Goal: Information Seeking & Learning: Learn about a topic

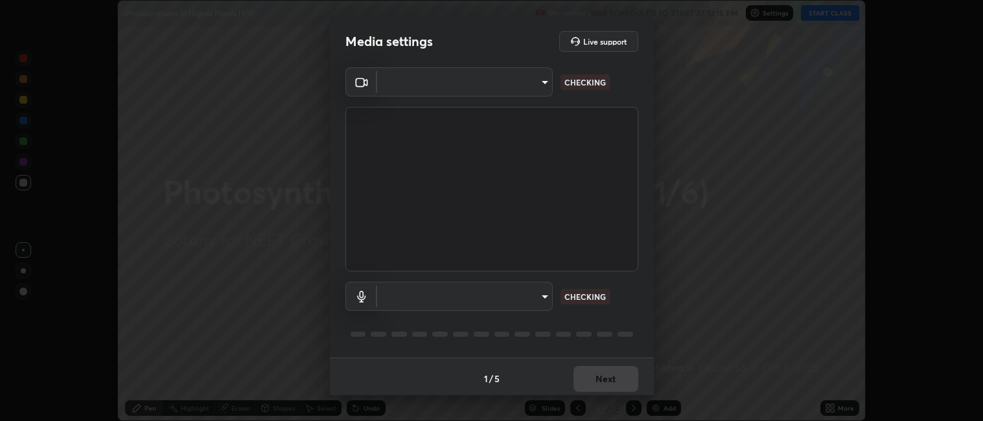
scroll to position [421, 983]
type input "052f9b30e05f62bb2e590cb50044ac96a00de3eab8a32c7a625fc31ec407be61"
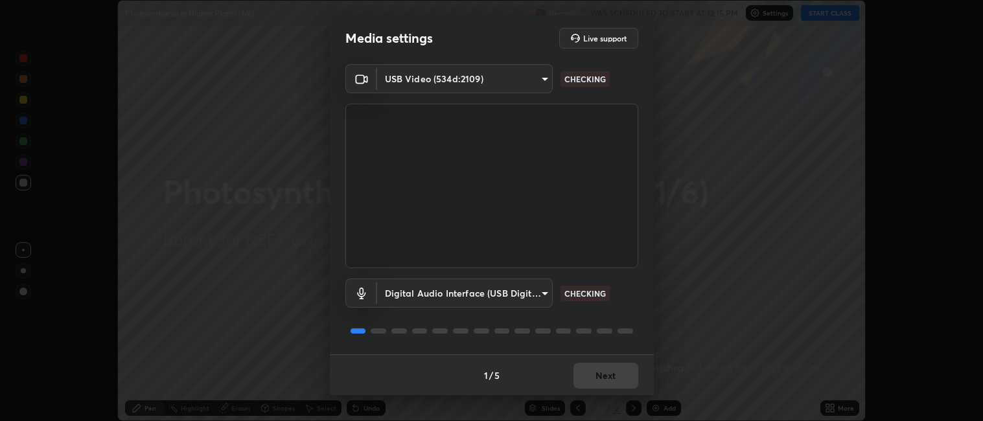
click at [443, 296] on body "Erase all Photosynthesis in Higher Plants (1/6) Recording WAS SCHEDULED TO STAR…" at bounding box center [491, 210] width 983 height 421
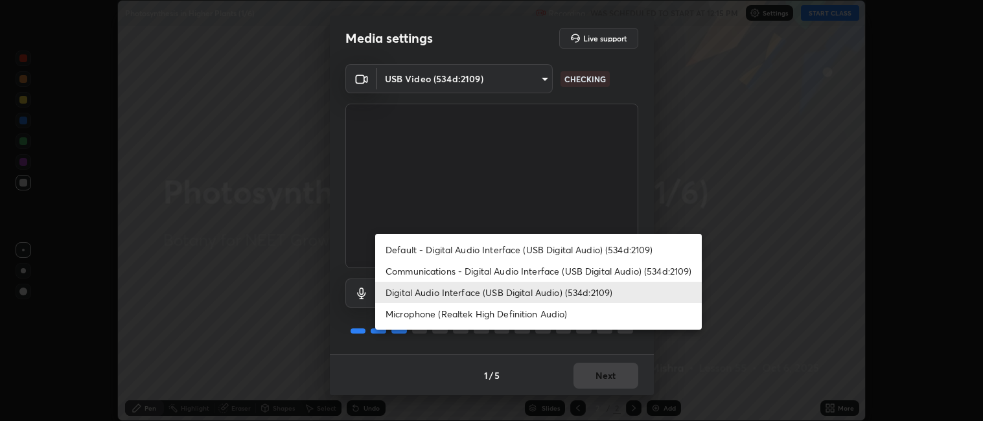
click at [435, 314] on li "Microphone (Realtek High Definition Audio)" at bounding box center [538, 313] width 327 height 21
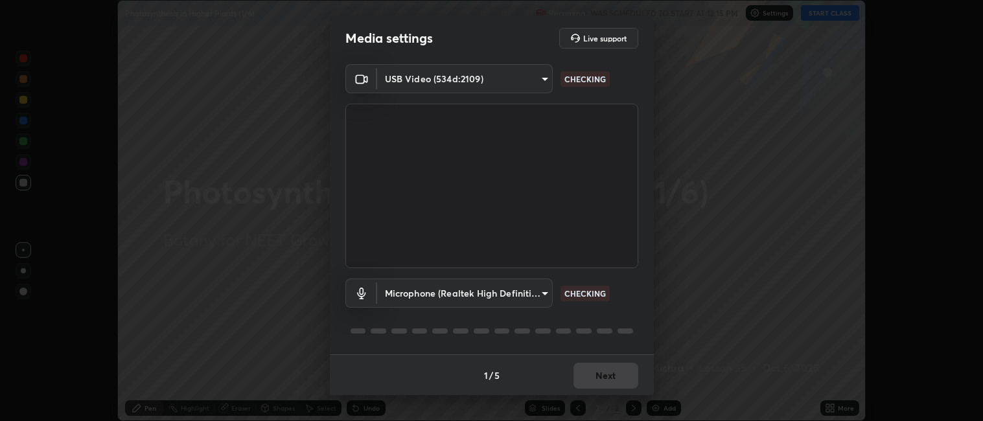
click at [437, 289] on body "Erase all Photosynthesis in Higher Plants (1/6) Recording WAS SCHEDULED TO STAR…" at bounding box center [491, 210] width 983 height 421
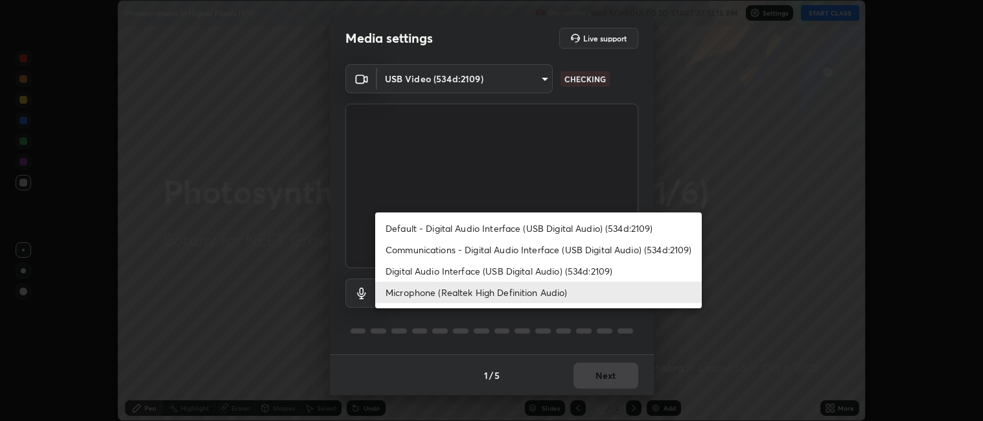
click at [435, 272] on li "Digital Audio Interface (USB Digital Audio) (534d:2109)" at bounding box center [538, 270] width 327 height 21
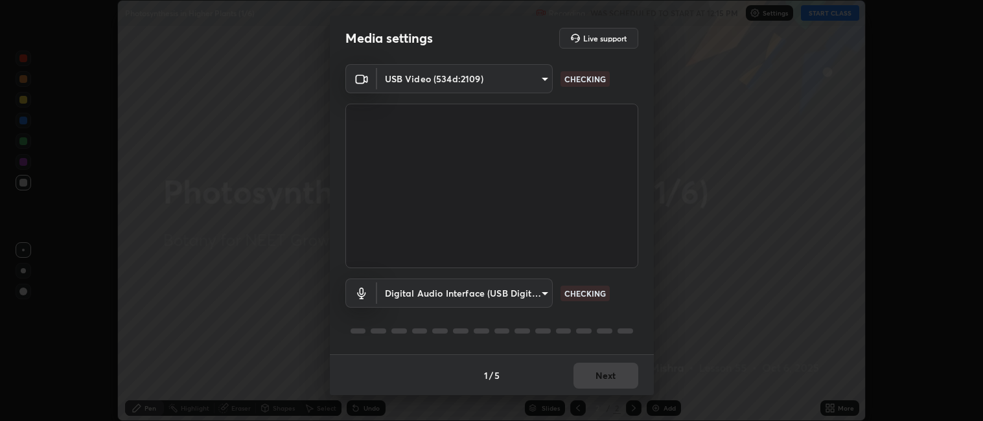
type input "e10a7125e7494e57598a8ac71207e03756dcaea18aa82df0ae2f868a8eb93e87"
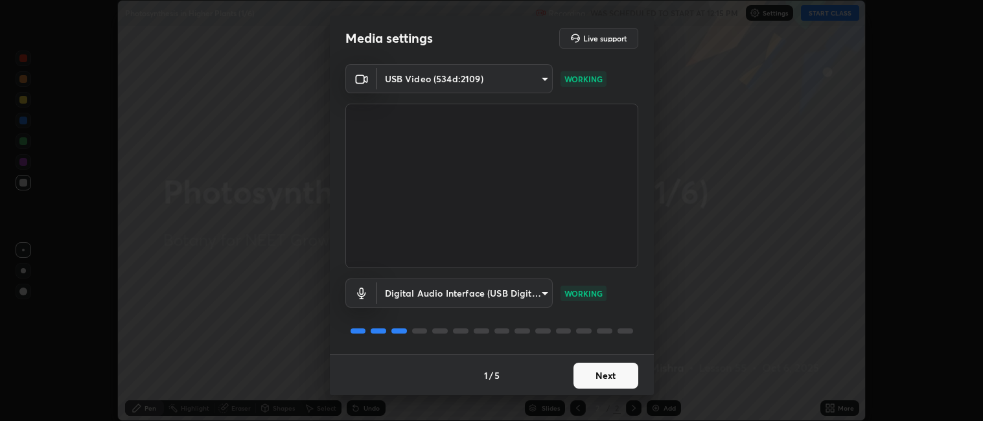
click at [604, 371] on button "Next" at bounding box center [605, 376] width 65 height 26
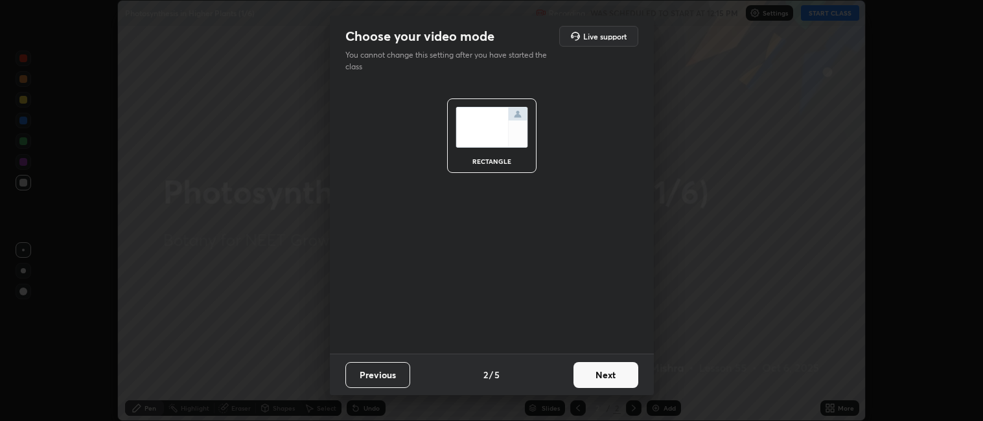
scroll to position [0, 0]
click at [604, 371] on button "Next" at bounding box center [605, 375] width 65 height 26
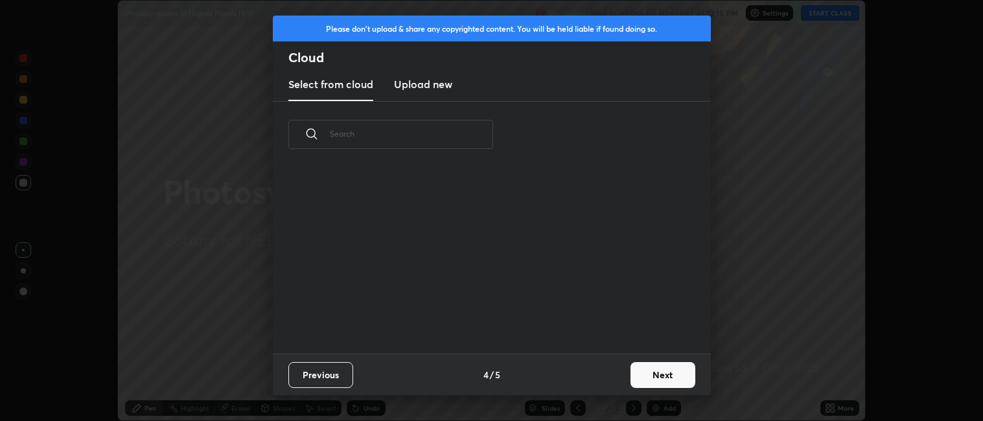
click at [652, 370] on button "Next" at bounding box center [662, 375] width 65 height 26
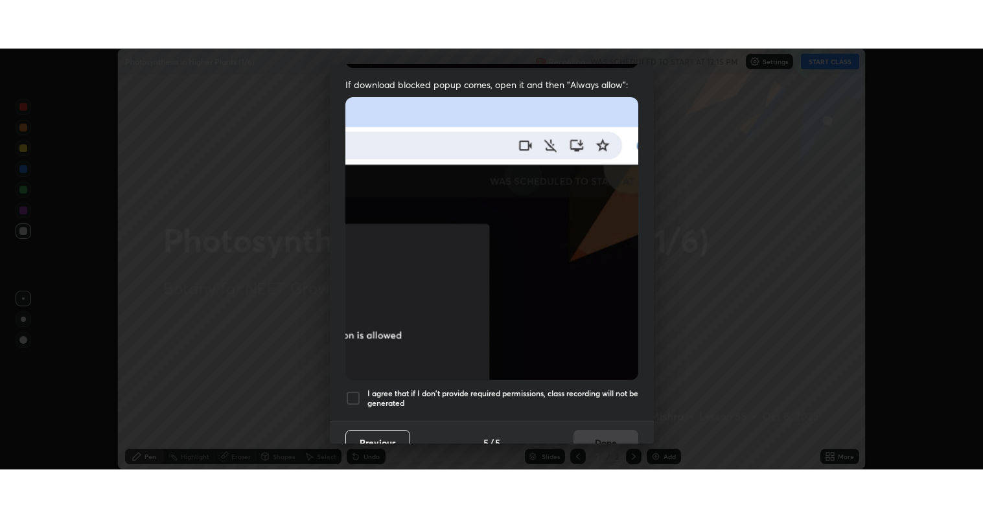
scroll to position [268, 0]
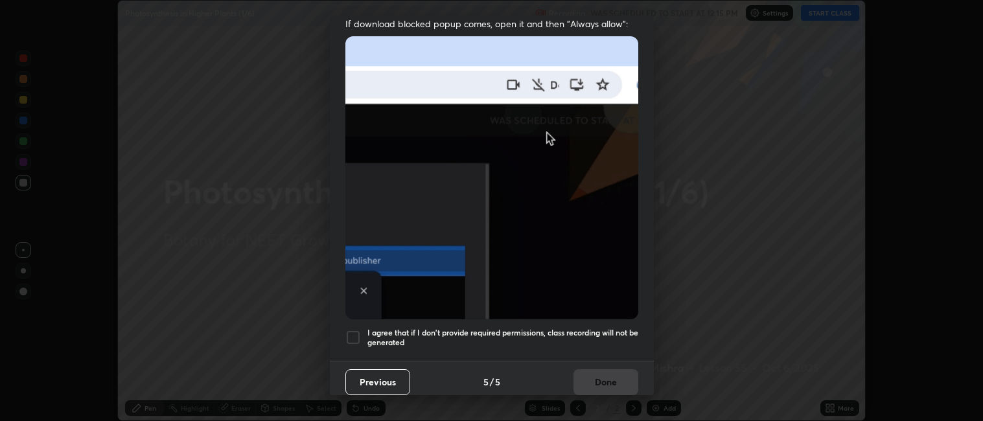
click at [358, 331] on div at bounding box center [353, 338] width 16 height 16
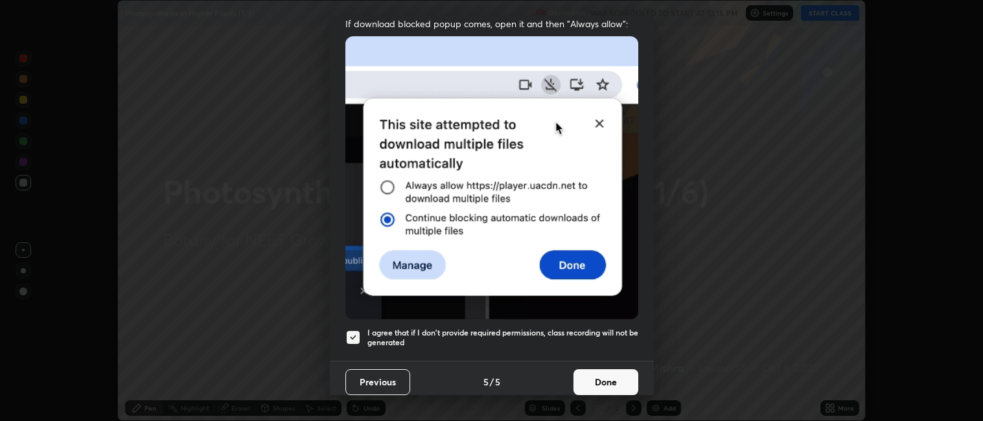
click at [599, 375] on button "Done" at bounding box center [605, 382] width 65 height 26
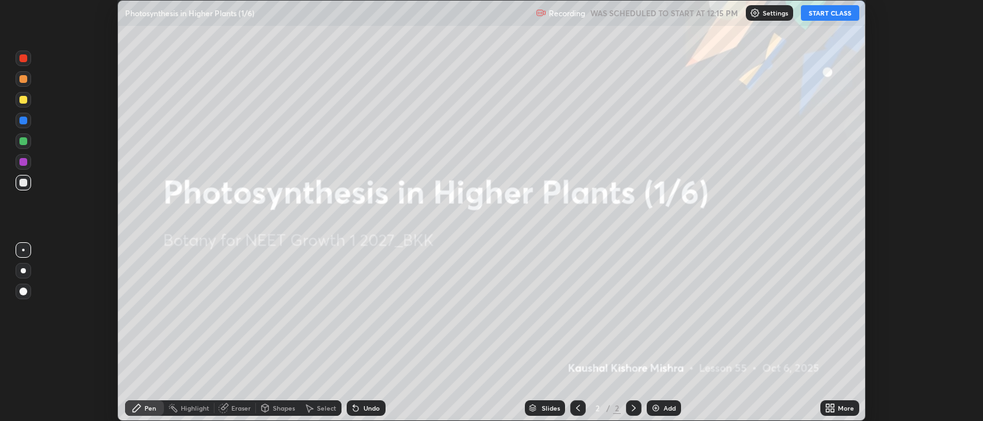
click at [833, 406] on icon at bounding box center [832, 405] width 3 height 3
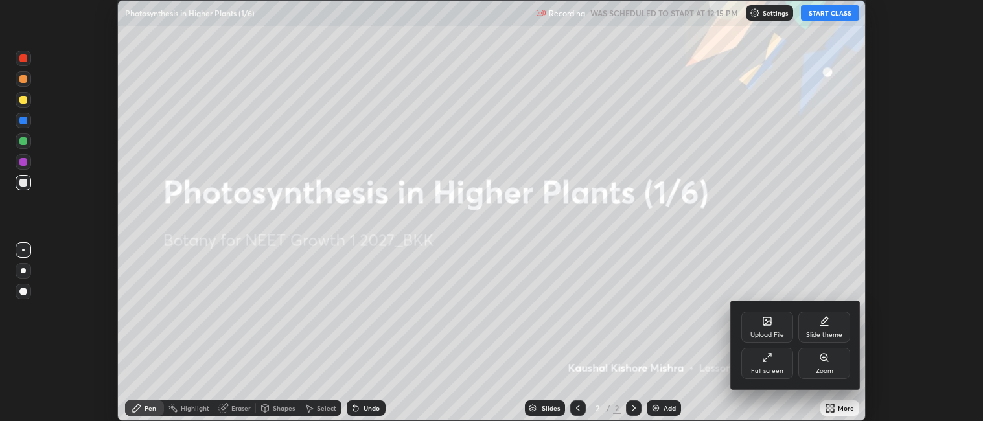
click at [770, 368] on div "Full screen" at bounding box center [767, 371] width 32 height 6
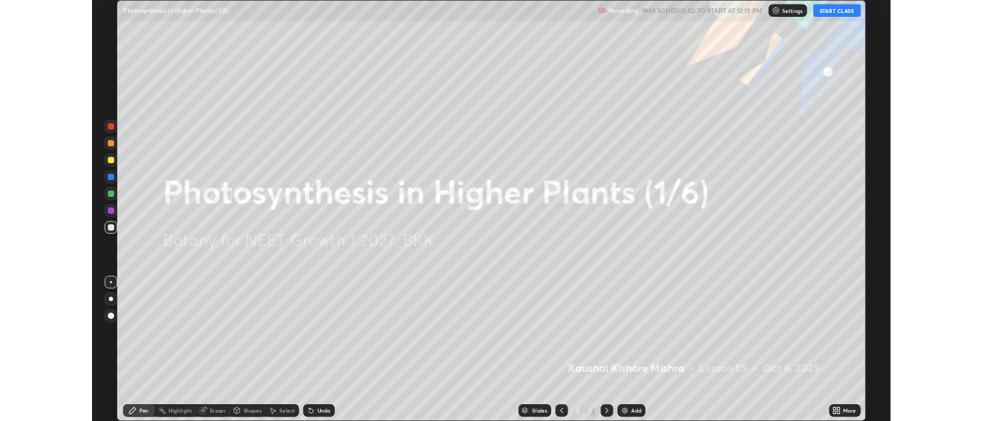
scroll to position [518, 983]
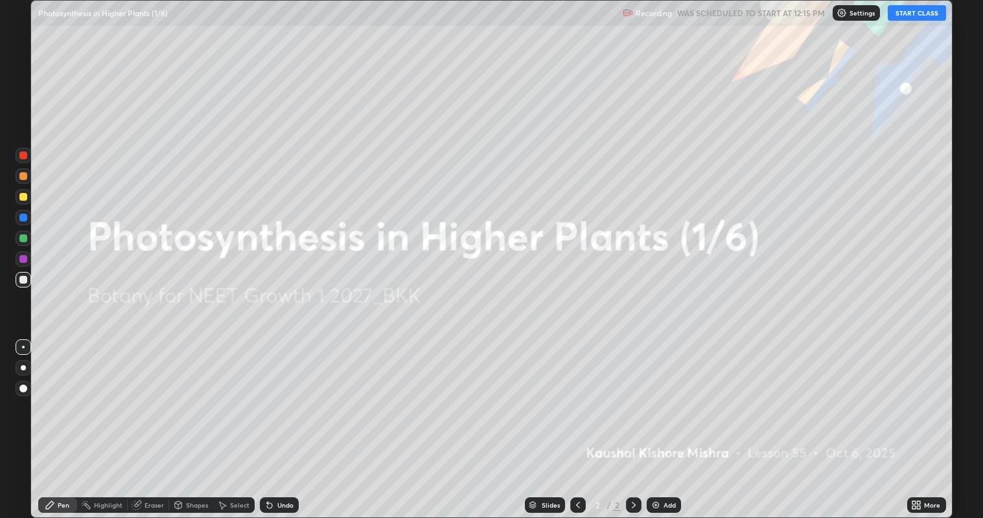
click at [914, 16] on button "START CLASS" at bounding box center [917, 13] width 58 height 16
click at [660, 421] on div "Add" at bounding box center [664, 506] width 34 height 16
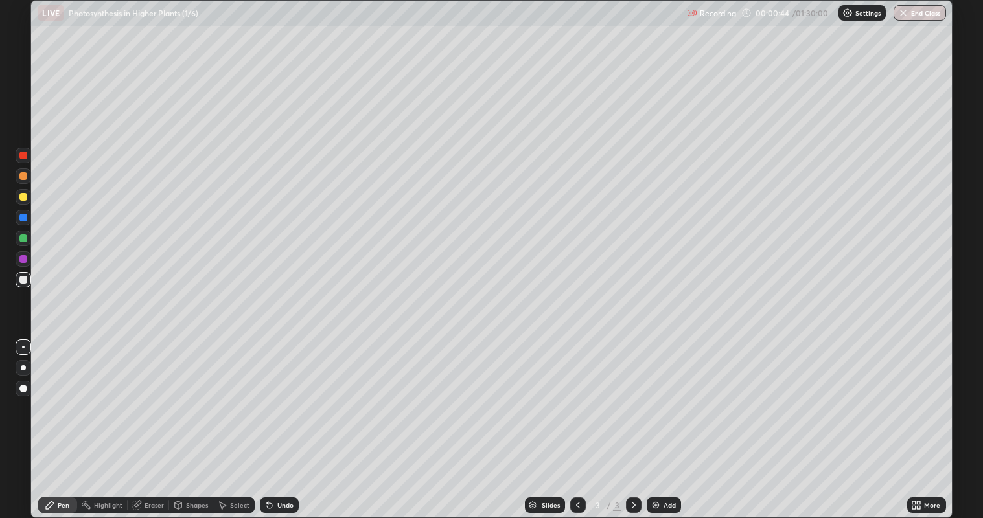
click at [23, 201] on div at bounding box center [23, 197] width 8 height 8
click at [26, 281] on div at bounding box center [23, 280] width 8 height 8
click at [23, 198] on div at bounding box center [23, 197] width 8 height 8
click at [26, 238] on div at bounding box center [23, 239] width 8 height 8
click at [24, 220] on div at bounding box center [23, 218] width 8 height 8
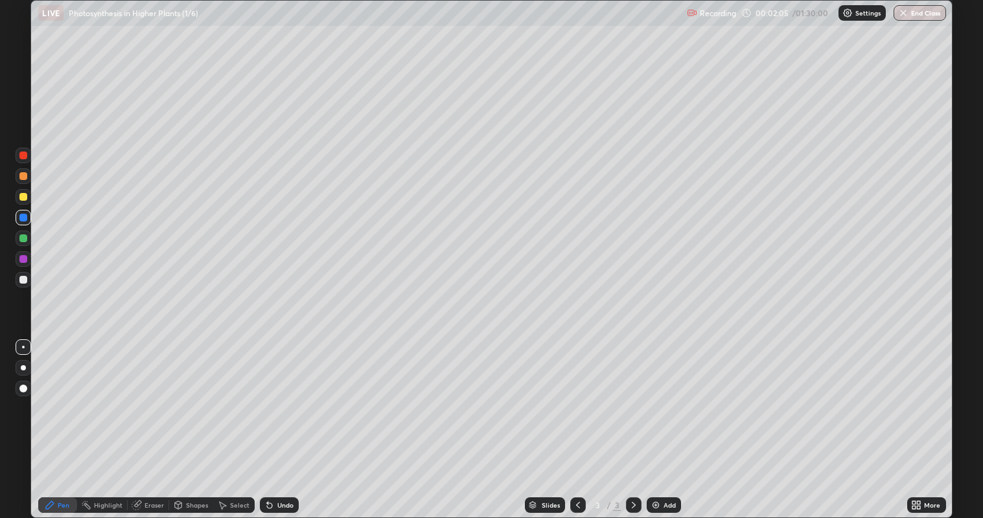
click at [24, 196] on div at bounding box center [23, 197] width 8 height 8
click at [654, 421] on img at bounding box center [656, 505] width 10 height 10
click at [25, 281] on div at bounding box center [23, 280] width 8 height 8
click at [24, 200] on div at bounding box center [23, 197] width 8 height 8
click at [23, 282] on div at bounding box center [23, 280] width 8 height 8
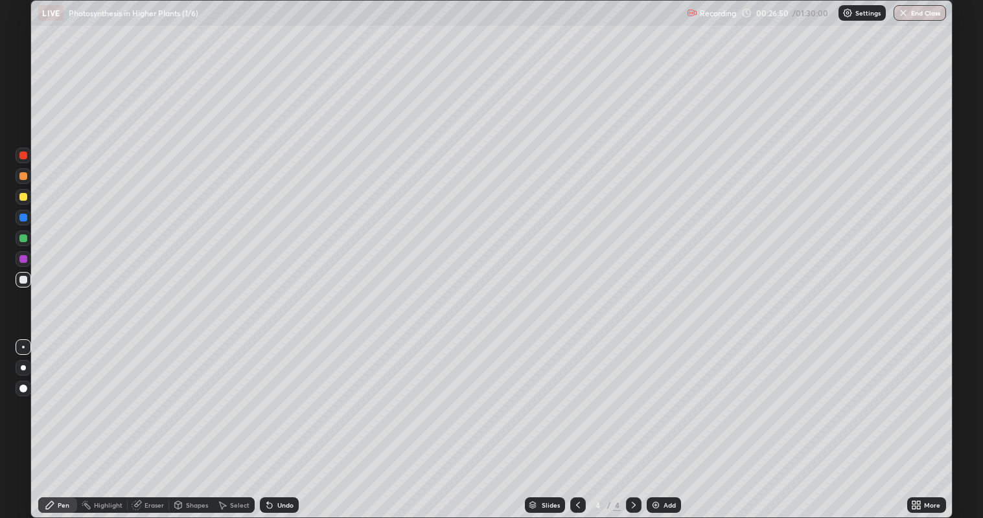
click at [23, 197] on div at bounding box center [23, 197] width 8 height 8
click at [24, 279] on div at bounding box center [23, 280] width 8 height 8
click at [27, 238] on div at bounding box center [23, 239] width 8 height 8
click at [23, 176] on div at bounding box center [23, 176] width 8 height 8
click at [656, 421] on img at bounding box center [656, 505] width 10 height 10
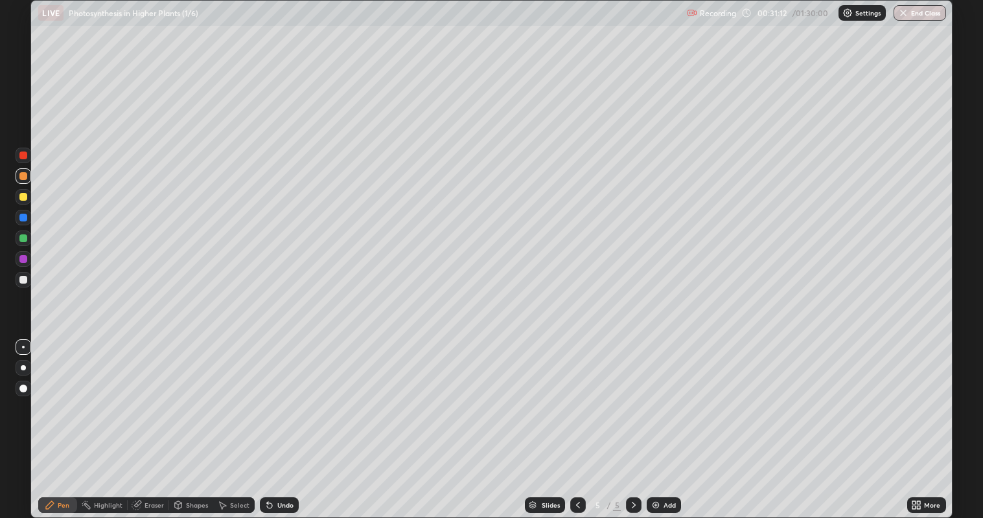
click at [25, 197] on div at bounding box center [23, 197] width 8 height 8
click at [25, 281] on div at bounding box center [23, 280] width 8 height 8
click at [24, 178] on div at bounding box center [23, 176] width 8 height 8
click at [21, 279] on div at bounding box center [23, 280] width 8 height 8
click at [23, 176] on div at bounding box center [23, 176] width 8 height 8
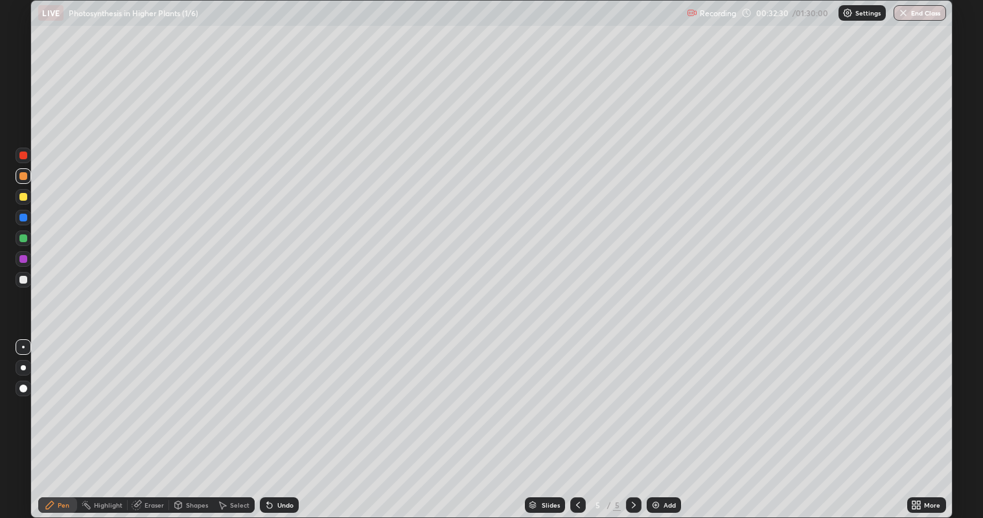
click at [23, 279] on div at bounding box center [23, 280] width 8 height 8
click at [24, 176] on div at bounding box center [23, 176] width 8 height 8
click at [26, 283] on div at bounding box center [23, 280] width 8 height 8
click at [26, 240] on div at bounding box center [23, 239] width 8 height 8
click at [660, 421] on div "Add" at bounding box center [664, 506] width 34 height 16
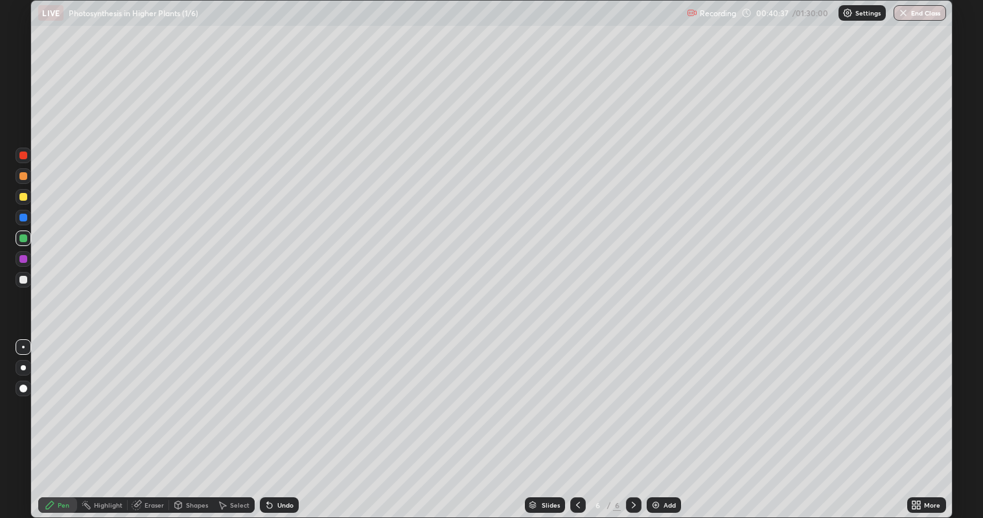
click at [23, 280] on div at bounding box center [23, 280] width 8 height 8
click at [144, 421] on div "Eraser" at bounding box center [153, 505] width 19 height 6
click at [60, 421] on div "Pen" at bounding box center [64, 505] width 12 height 6
click at [23, 238] on div at bounding box center [23, 239] width 8 height 8
click at [27, 277] on div at bounding box center [24, 280] width 16 height 16
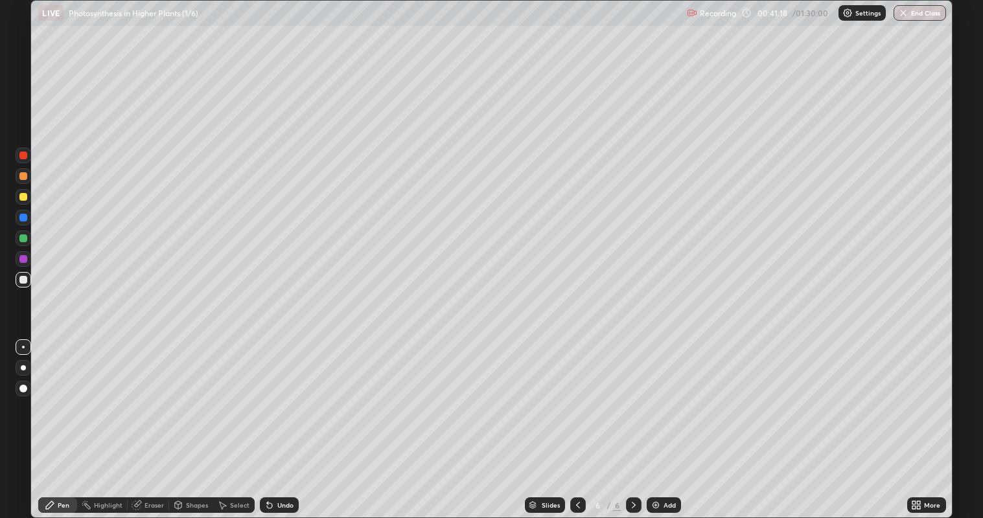
click at [23, 199] on div at bounding box center [23, 197] width 8 height 8
click at [149, 421] on div "Eraser" at bounding box center [148, 506] width 41 height 16
click at [59, 421] on div "Pen" at bounding box center [64, 505] width 12 height 6
click at [660, 421] on div "Add" at bounding box center [664, 506] width 34 height 16
click at [23, 198] on div at bounding box center [23, 197] width 8 height 8
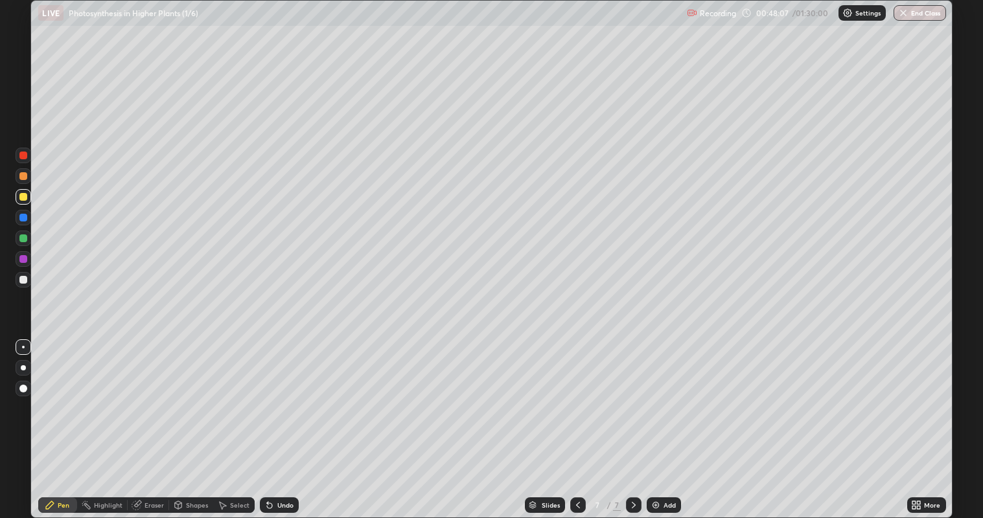
click at [20, 238] on div at bounding box center [23, 239] width 8 height 8
click at [25, 217] on div at bounding box center [23, 218] width 8 height 8
click at [25, 283] on div at bounding box center [23, 280] width 8 height 8
click at [652, 421] on img at bounding box center [656, 505] width 10 height 10
click at [23, 197] on div at bounding box center [23, 197] width 8 height 8
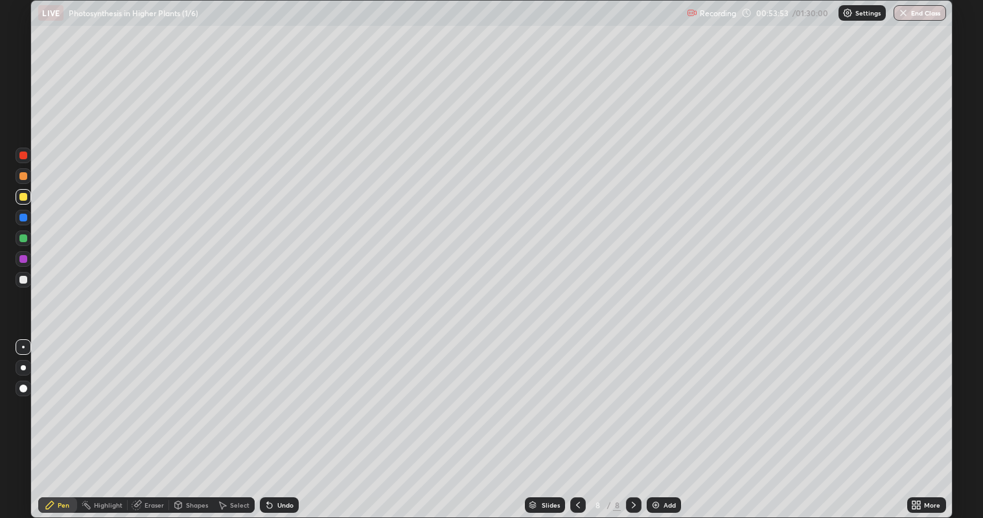
click at [23, 240] on div at bounding box center [23, 239] width 8 height 8
click at [24, 198] on div at bounding box center [23, 197] width 8 height 8
click at [656, 421] on img at bounding box center [656, 505] width 10 height 10
click at [26, 179] on div at bounding box center [24, 176] width 16 height 16
click at [25, 282] on div at bounding box center [23, 280] width 8 height 8
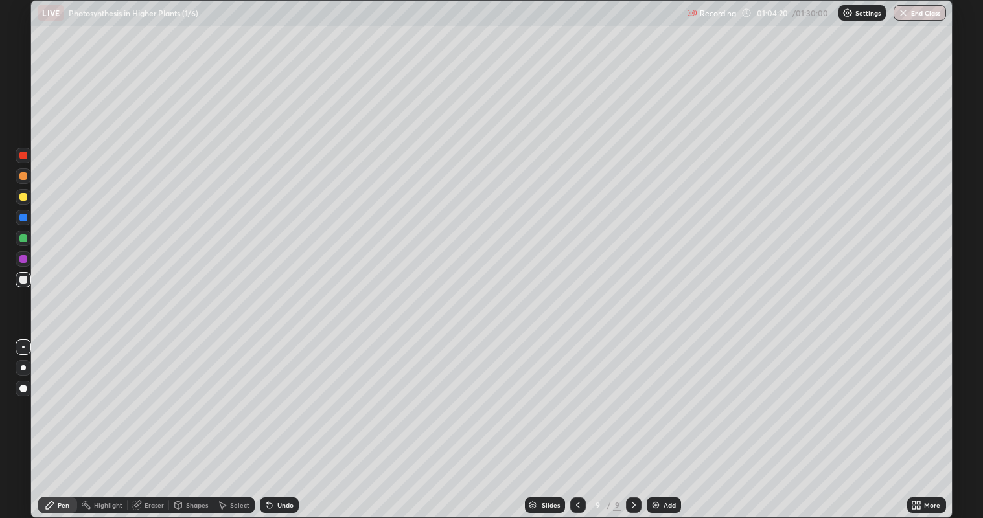
click at [23, 283] on div at bounding box center [23, 280] width 8 height 8
click at [23, 281] on div at bounding box center [23, 280] width 8 height 8
click at [23, 199] on div at bounding box center [23, 197] width 8 height 8
click at [144, 421] on div "Eraser" at bounding box center [153, 505] width 19 height 6
click at [63, 421] on div "Pen" at bounding box center [64, 505] width 12 height 6
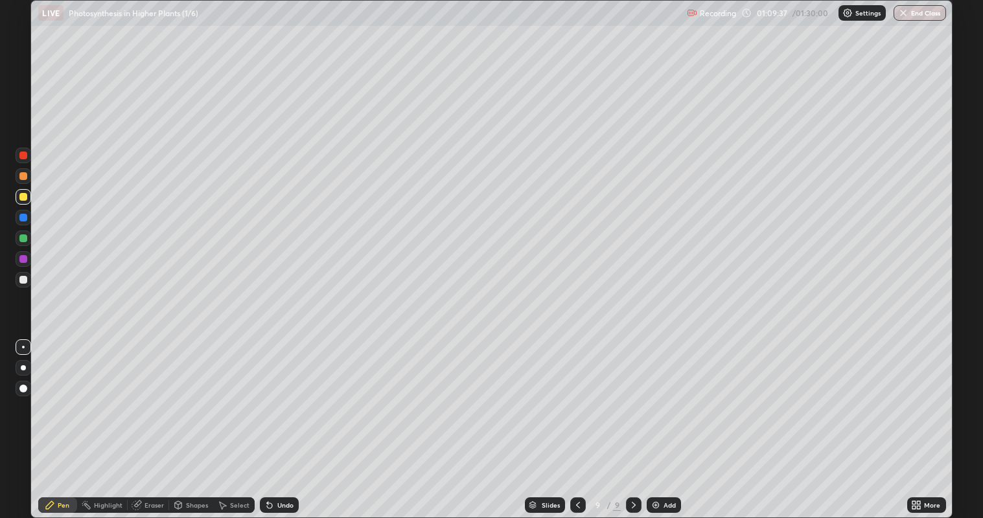
click at [918, 421] on icon at bounding box center [918, 507] width 3 height 3
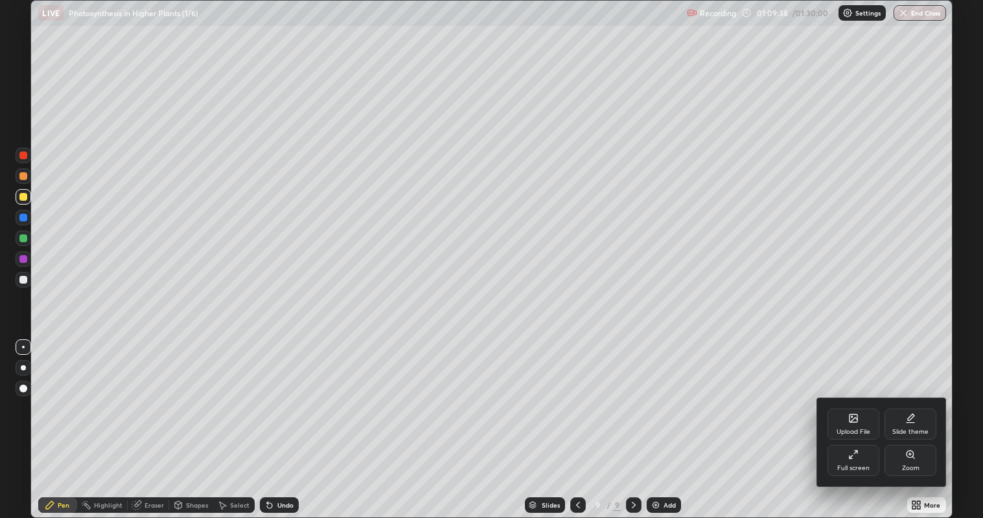
click at [845, 421] on div "Full screen" at bounding box center [853, 460] width 52 height 31
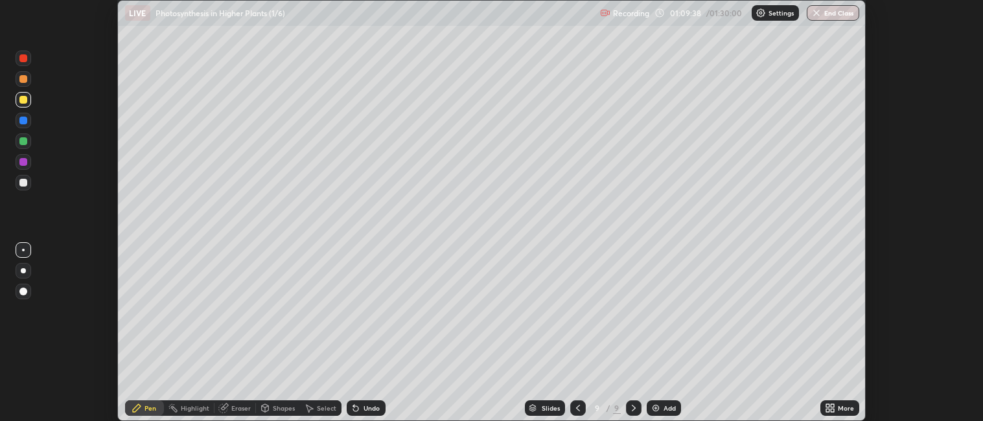
scroll to position [64372, 63810]
